Goal: Task Accomplishment & Management: Use online tool/utility

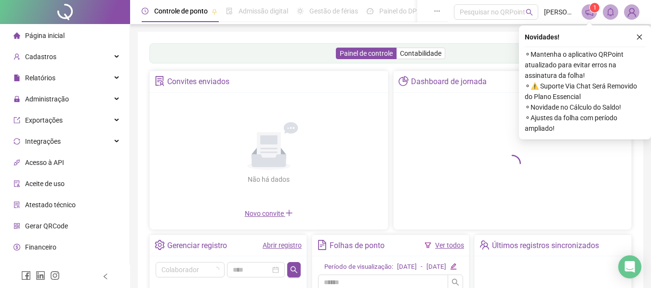
click at [94, 103] on div "Administração" at bounding box center [65, 99] width 126 height 19
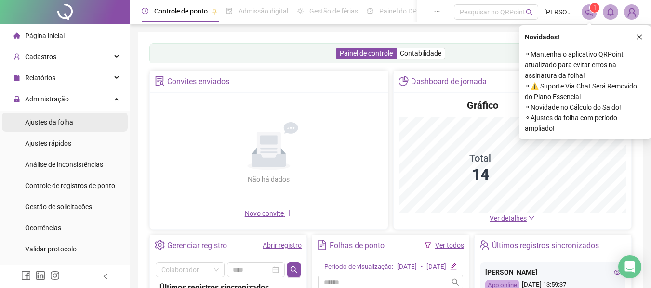
click at [79, 124] on li "Ajustes da folha" at bounding box center [65, 122] width 126 height 19
click at [78, 123] on li "Ajustes da folha" at bounding box center [65, 122] width 126 height 19
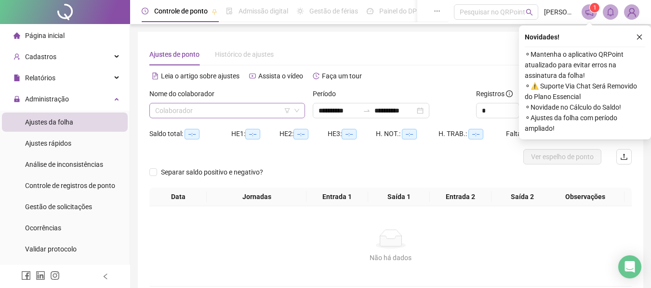
click at [208, 106] on input "search" at bounding box center [222, 111] width 135 height 14
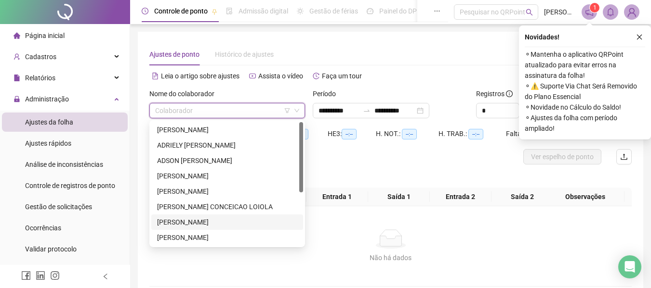
click at [195, 238] on div "[PERSON_NAME]" at bounding box center [227, 238] width 140 height 11
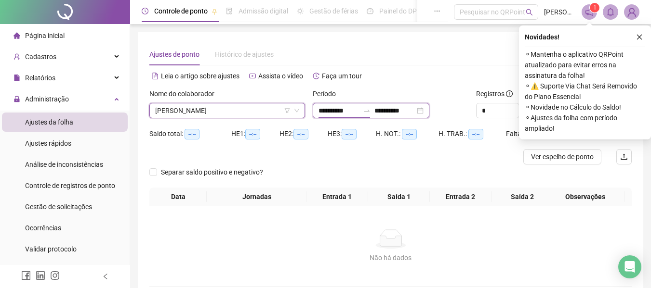
click at [340, 105] on input "**********" at bounding box center [338, 110] width 40 height 11
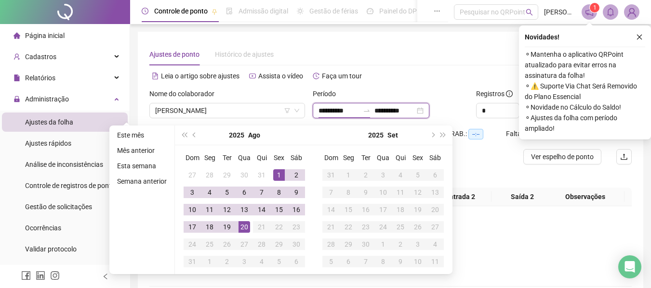
type input "**********"
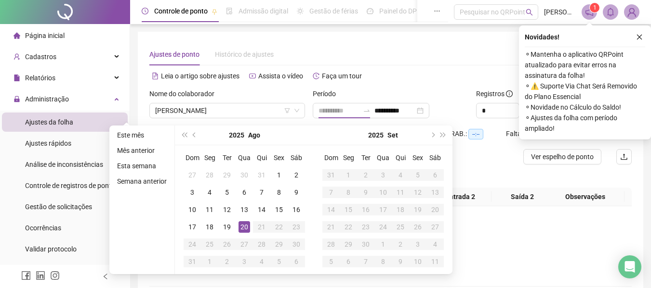
click at [244, 230] on div "20" at bounding box center [244, 228] width 12 height 12
drag, startPoint x: 245, startPoint y: 230, endPoint x: 338, endPoint y: 185, distance: 103.4
click at [245, 230] on div "20" at bounding box center [244, 228] width 12 height 12
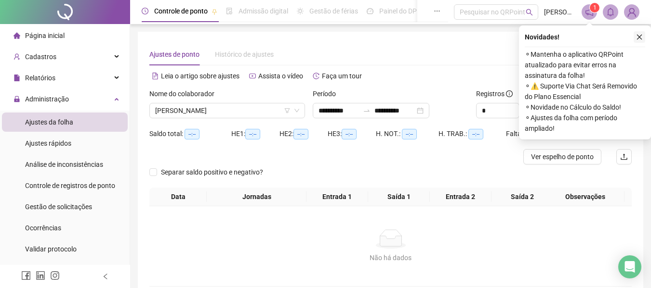
click at [637, 35] on icon "close" at bounding box center [639, 37] width 5 height 5
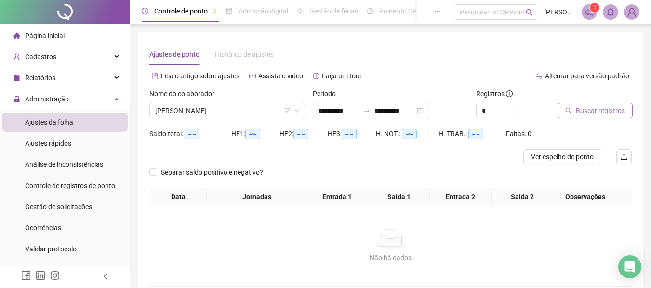
click at [607, 108] on span "Buscar registros" at bounding box center [599, 110] width 49 height 11
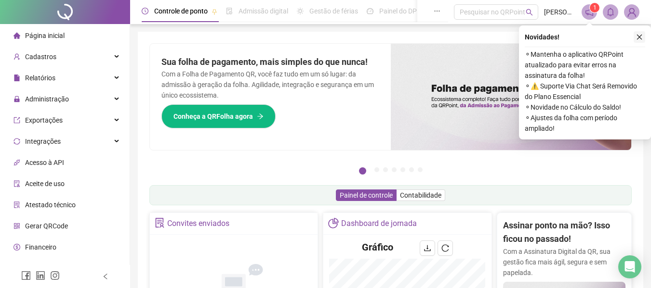
click at [639, 37] on icon "close" at bounding box center [639, 37] width 7 height 7
